Goal: Find specific page/section: Find specific page/section

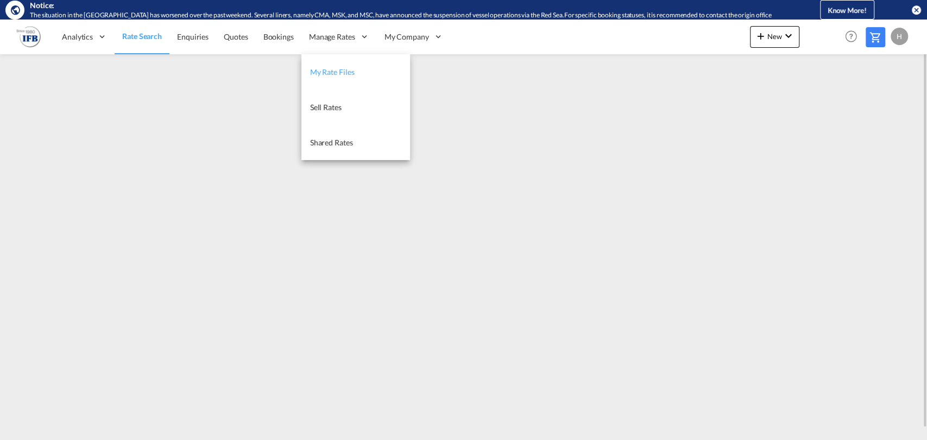
click at [326, 68] on span "My Rate Files" at bounding box center [332, 71] width 45 height 9
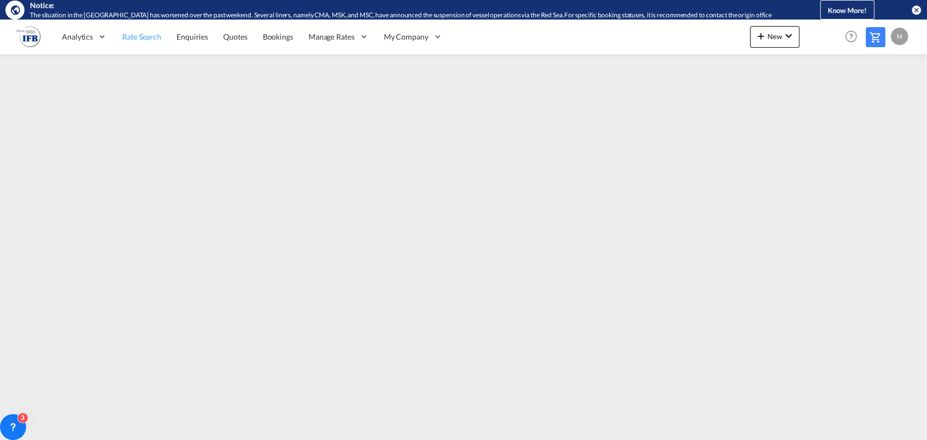
click at [141, 39] on span "Rate Search" at bounding box center [141, 36] width 39 height 9
